Goal: Task Accomplishment & Management: Use online tool/utility

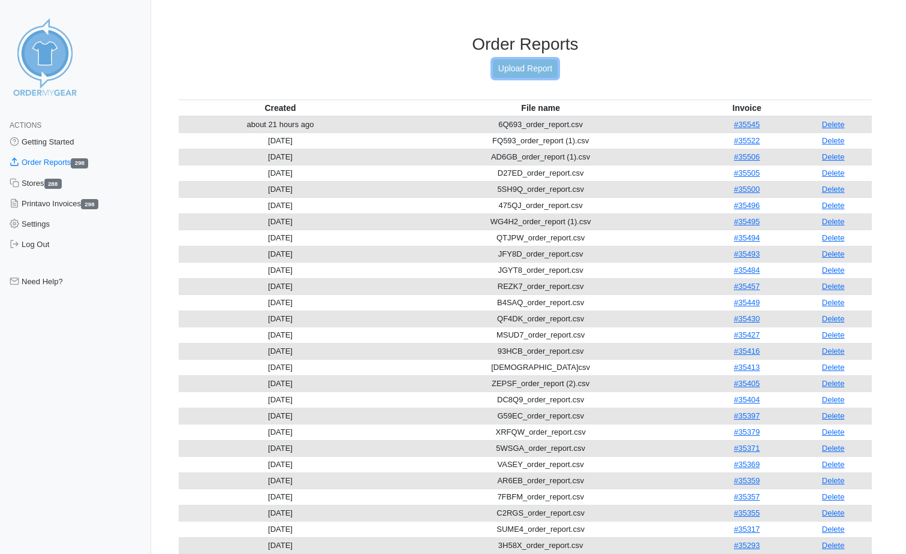
click at [536, 71] on link "Upload Report" at bounding box center [525, 68] width 65 height 19
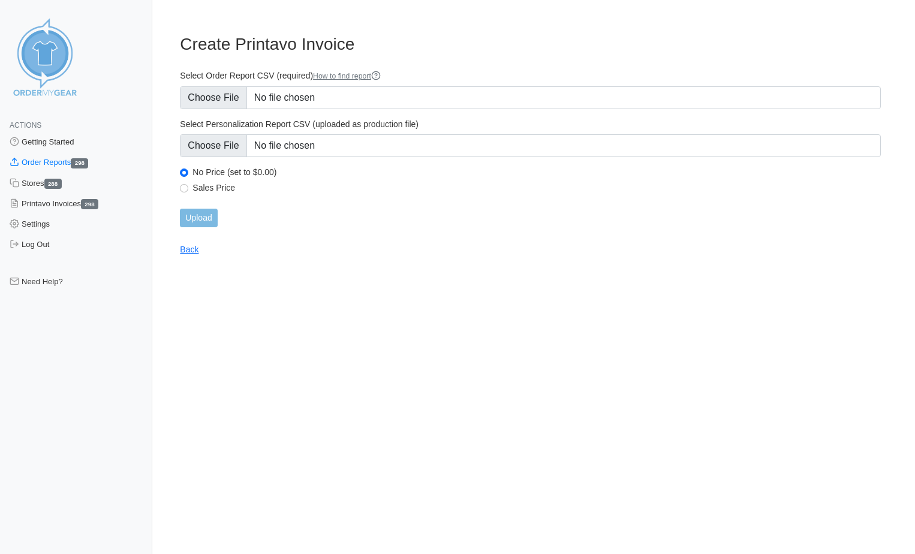
type input "C:\fakepath\3AKP7_order_report.csv"
click at [204, 218] on input "Upload" at bounding box center [198, 218] width 37 height 19
